Goal: Information Seeking & Learning: Check status

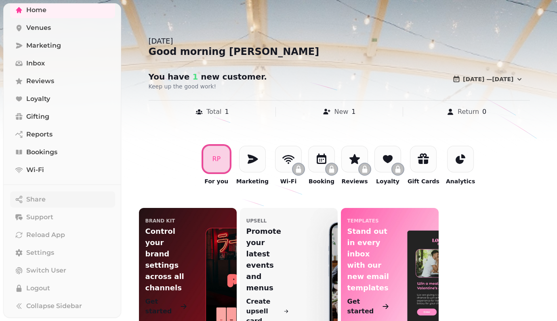
scroll to position [52, 0]
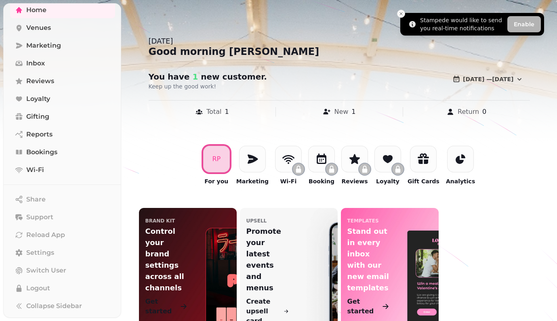
click at [401, 11] on button "Close toast" at bounding box center [401, 14] width 8 height 8
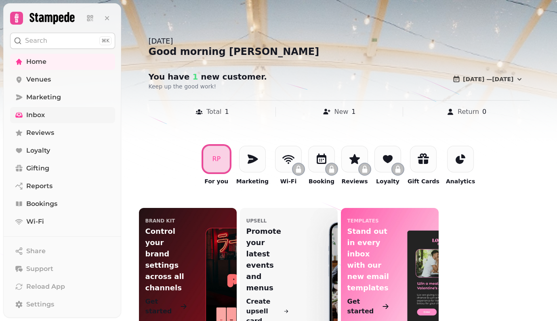
scroll to position [0, 0]
click at [75, 310] on link "Settings" at bounding box center [62, 305] width 105 height 16
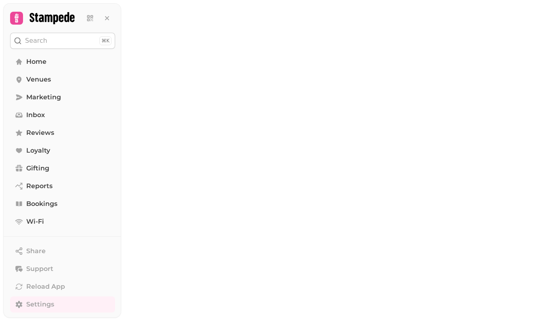
click at [75, 310] on link "Settings" at bounding box center [62, 305] width 105 height 16
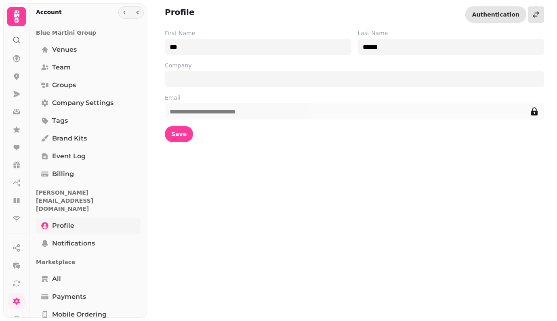
click at [95, 218] on link "Profile" at bounding box center [88, 226] width 105 height 16
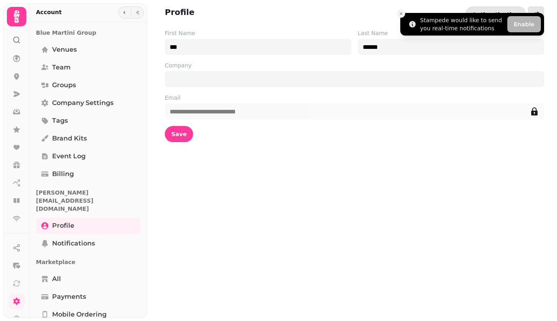
click at [401, 13] on icon "Close toast" at bounding box center [401, 13] width 5 height 5
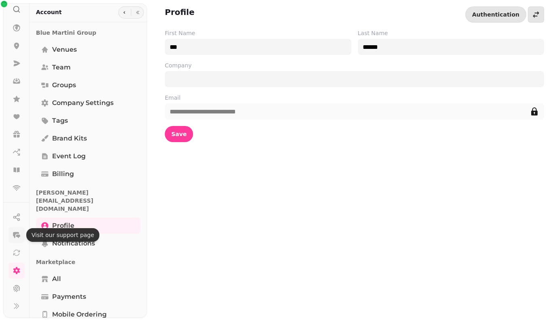
scroll to position [31, 0]
click at [62, 87] on span "Groups" at bounding box center [64, 85] width 24 height 10
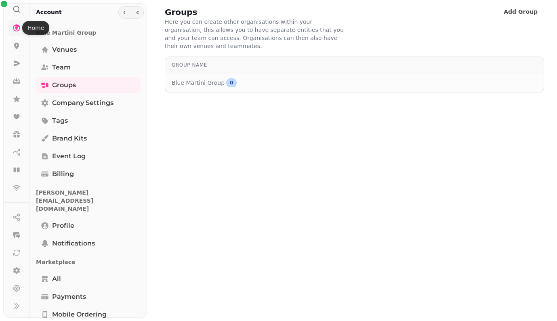
click at [19, 29] on icon at bounding box center [16, 27] width 7 height 7
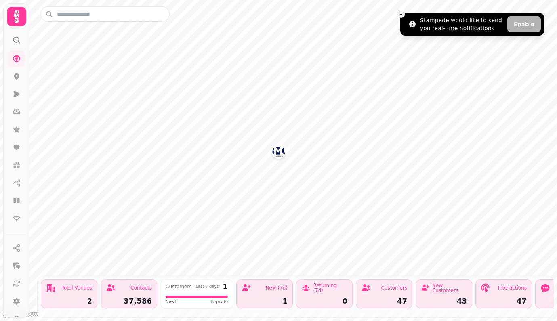
click at [402, 14] on icon "Close toast" at bounding box center [401, 13] width 5 height 5
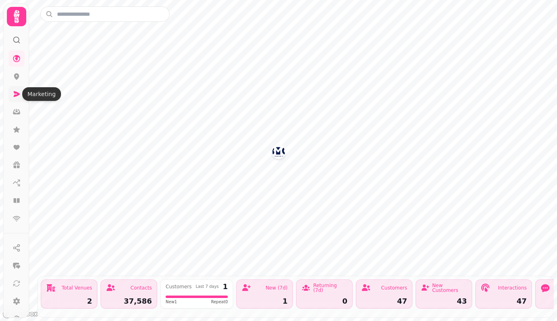
click at [15, 97] on icon at bounding box center [17, 94] width 8 height 8
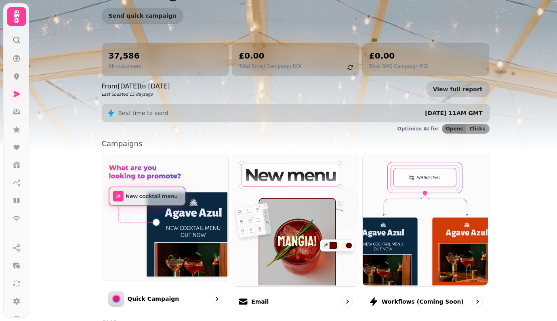
scroll to position [53, 0]
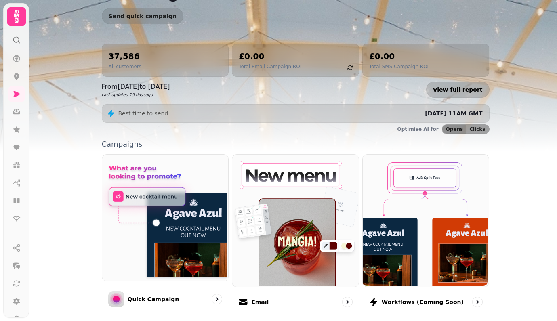
click at [477, 90] on link "View full report" at bounding box center [457, 90] width 63 height 16
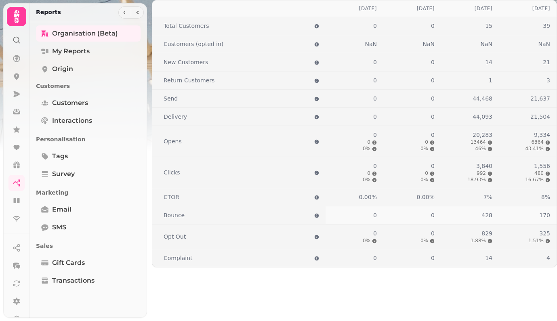
scroll to position [885, 0]
click at [63, 208] on span "Email" at bounding box center [61, 210] width 19 height 10
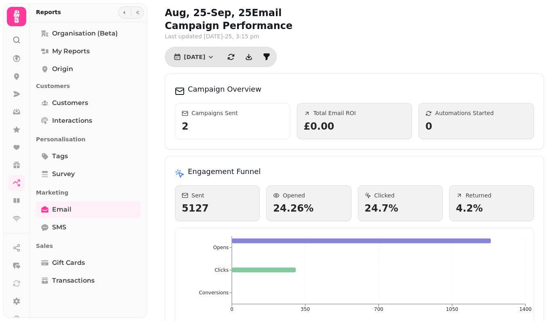
click at [206, 119] on div "Campaigns Sent 2" at bounding box center [233, 121] width 116 height 36
click at [211, 58] on button "Aug 2025" at bounding box center [194, 57] width 55 height 13
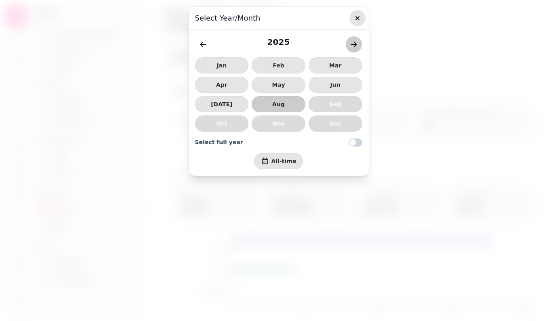
click at [359, 17] on icon "button" at bounding box center [358, 18] width 8 height 8
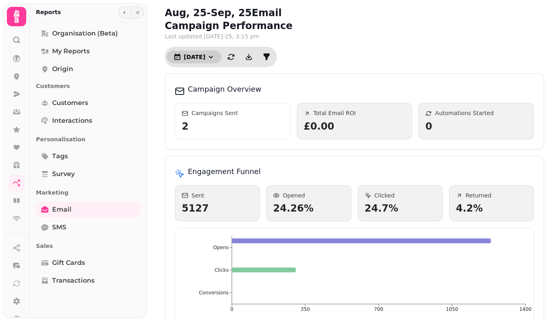
click at [205, 59] on span "Aug 2025" at bounding box center [194, 57] width 21 height 6
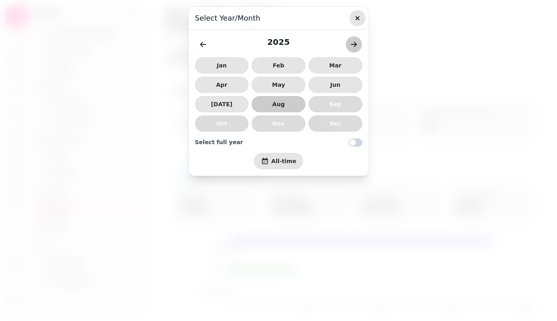
click at [358, 17] on icon "button" at bounding box center [358, 18] width 8 height 8
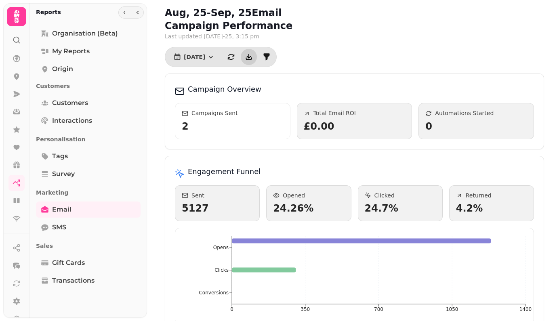
click at [251, 56] on icon "download" at bounding box center [249, 56] width 4 height 4
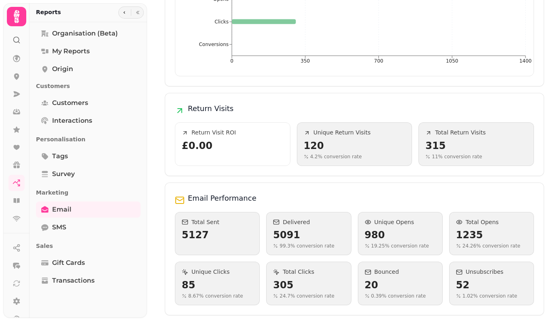
scroll to position [248, 0]
click at [533, 179] on div "Aug, 25 - Sep, 25 Email Campaign Performance Last updated 7th Aug-25, 3:15 pm A…" at bounding box center [354, 37] width 405 height 571
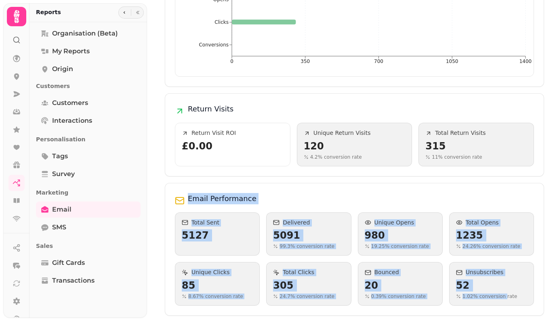
drag, startPoint x: 170, startPoint y: 193, endPoint x: 504, endPoint y: 293, distance: 348.8
click at [504, 293] on div "Email Performance Total Sent 5127 Delivered 5091 99.3 % conversion rate Unique …" at bounding box center [354, 249] width 379 height 133
click at [500, 196] on h2 "Email Performance" at bounding box center [354, 198] width 359 height 11
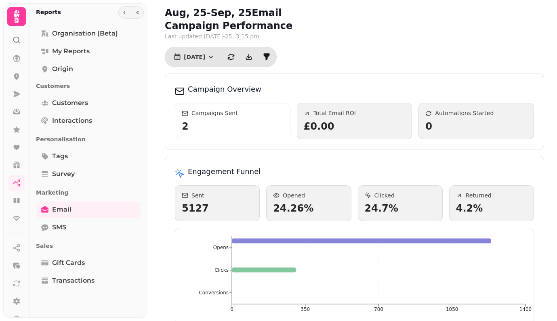
scroll to position [0, 0]
click at [85, 48] on span "My Reports" at bounding box center [71, 51] width 38 height 10
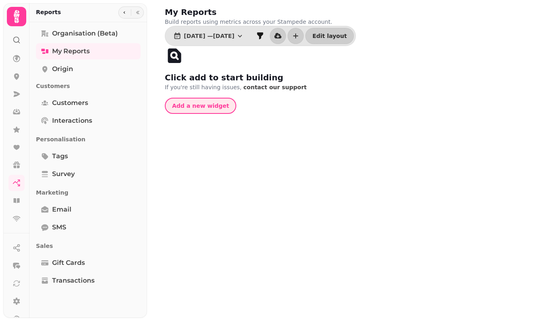
click at [195, 110] on button "Add a new widget" at bounding box center [201, 106] width 72 height 16
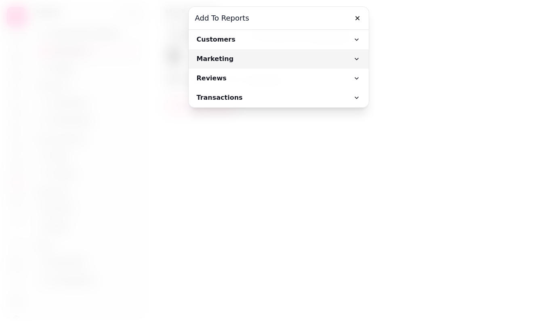
click at [357, 60] on icon "button" at bounding box center [357, 59] width 8 height 8
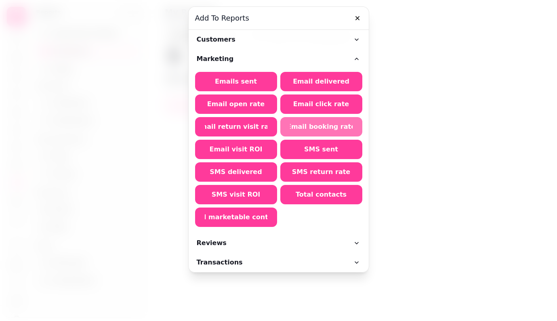
click at [333, 124] on span "Email booking rate" at bounding box center [321, 127] width 63 height 6
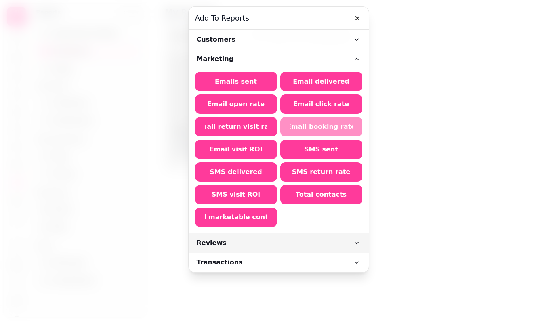
click at [358, 241] on icon "button" at bounding box center [357, 243] width 8 height 8
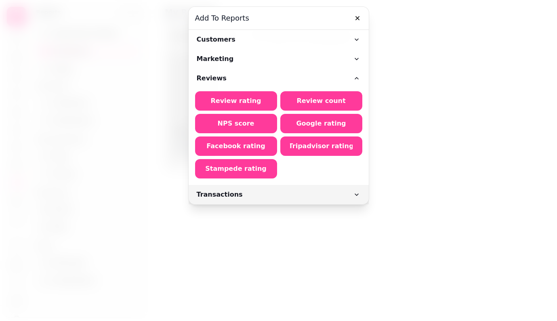
click at [354, 197] on icon "button" at bounding box center [357, 195] width 8 height 8
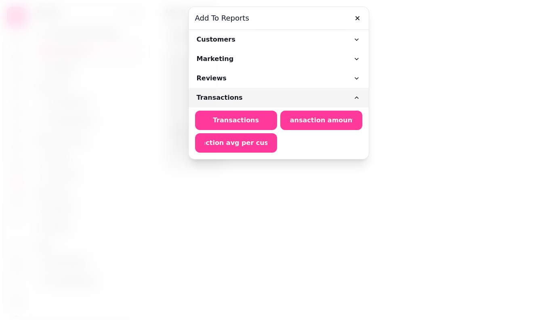
click at [357, 95] on icon "button" at bounding box center [357, 98] width 8 height 8
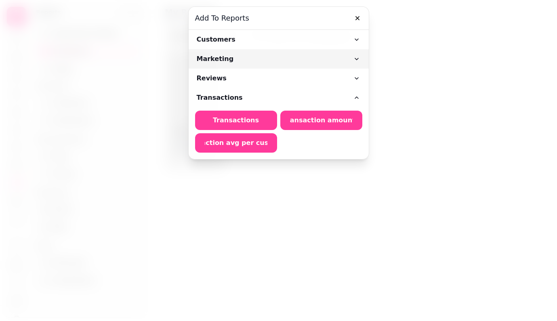
click at [357, 59] on icon "button" at bounding box center [357, 59] width 4 height 2
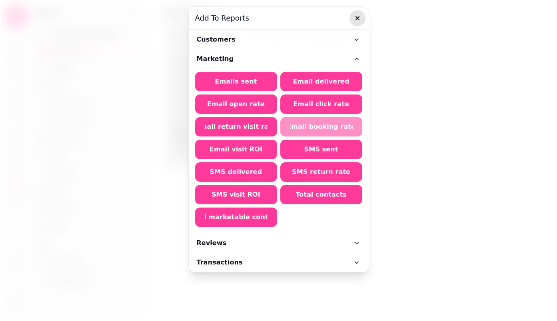
click at [361, 21] on icon "button" at bounding box center [358, 18] width 8 height 8
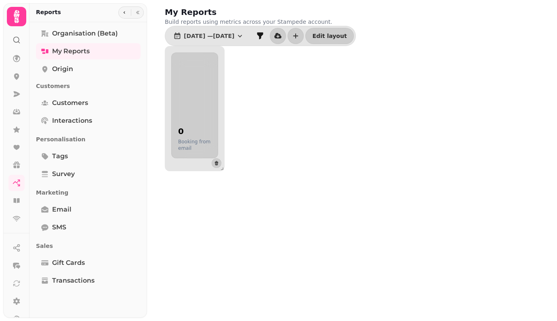
click at [201, 117] on div "0 Booking from email" at bounding box center [194, 106] width 47 height 106
click at [196, 118] on div "0 Booking from email" at bounding box center [194, 106] width 47 height 106
click at [180, 143] on p "Booking from email" at bounding box center [194, 145] width 33 height 13
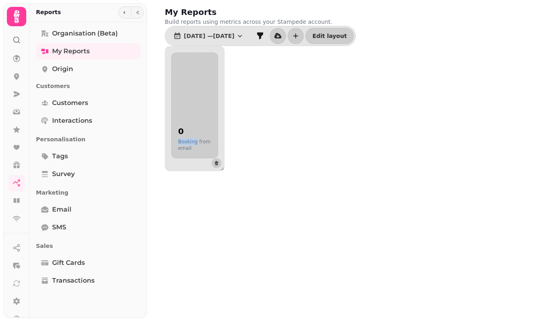
click at [180, 143] on p "Booking from email" at bounding box center [194, 145] width 33 height 13
click at [217, 166] on button "delete item" at bounding box center [217, 163] width 10 height 10
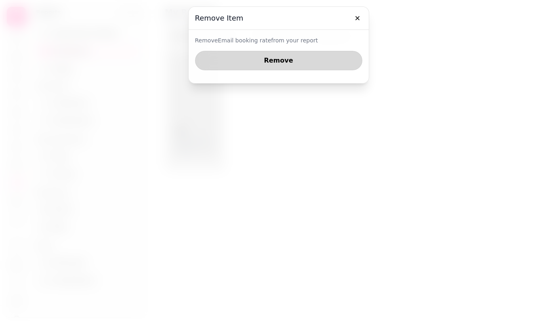
click at [275, 66] on button "Remove" at bounding box center [278, 60] width 167 height 19
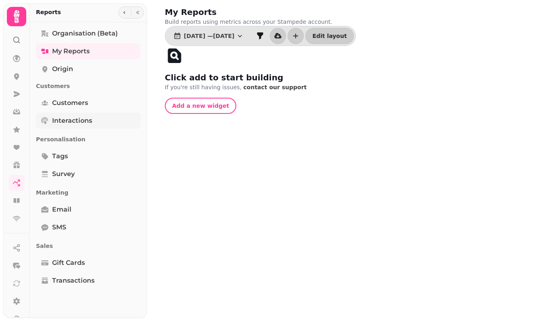
click at [70, 117] on span "Interactions" at bounding box center [72, 121] width 40 height 10
select select "**"
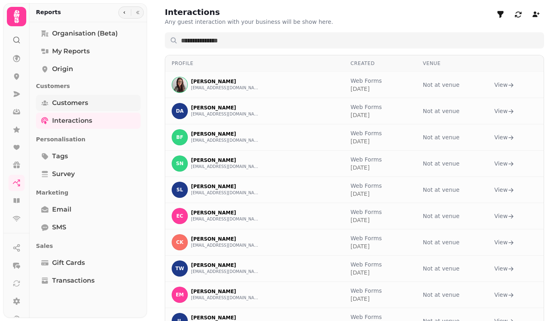
click at [65, 104] on span "Customers" at bounding box center [70, 103] width 36 height 10
select select "**"
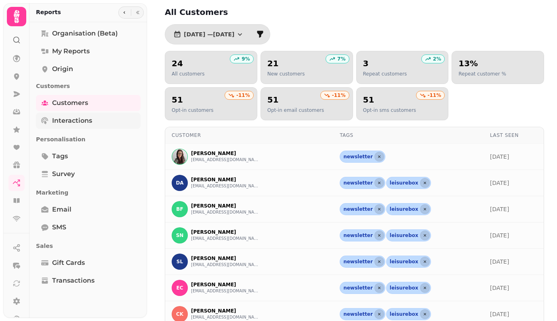
click at [75, 119] on span "Interactions" at bounding box center [72, 121] width 40 height 10
select select "**"
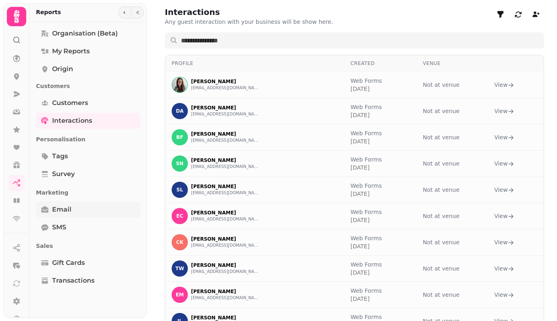
click at [82, 205] on link "Email" at bounding box center [88, 210] width 105 height 16
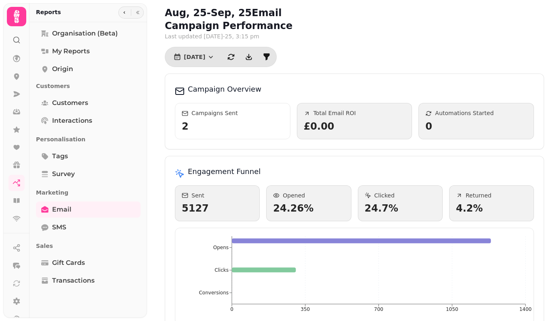
click at [236, 115] on div "Campaigns Sent" at bounding box center [233, 113] width 102 height 7
click at [196, 62] on button "Aug 2025" at bounding box center [194, 57] width 55 height 13
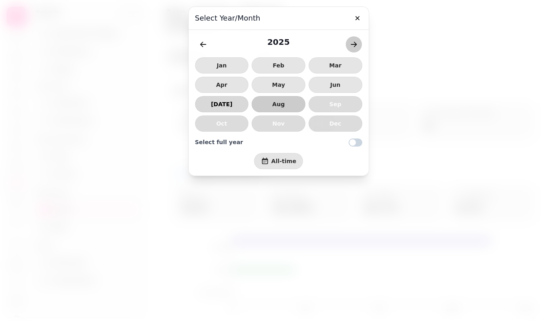
click at [231, 105] on span "Jul" at bounding box center [222, 104] width 40 height 6
